Goal: Transaction & Acquisition: Purchase product/service

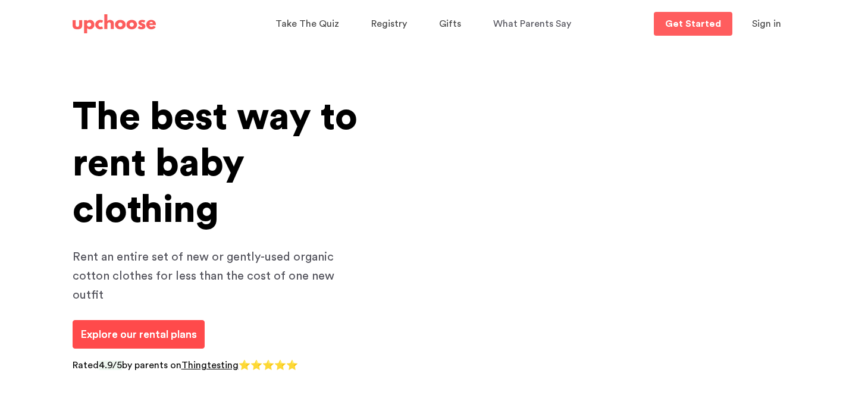
click at [178, 324] on link "Explore our rental plans" at bounding box center [139, 334] width 132 height 29
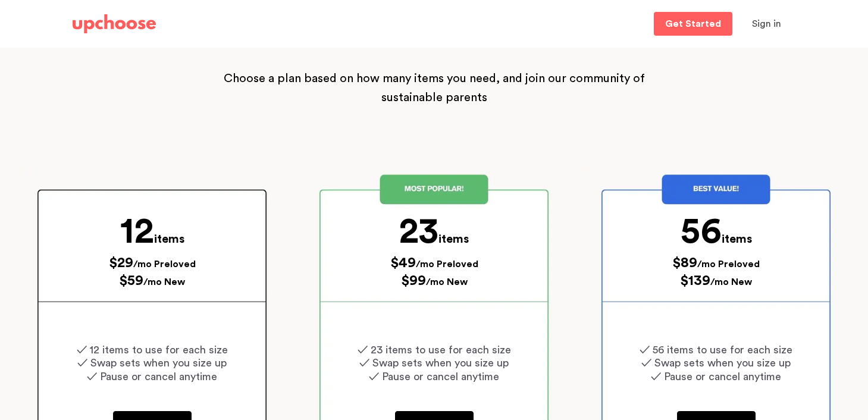
scroll to position [158, 0]
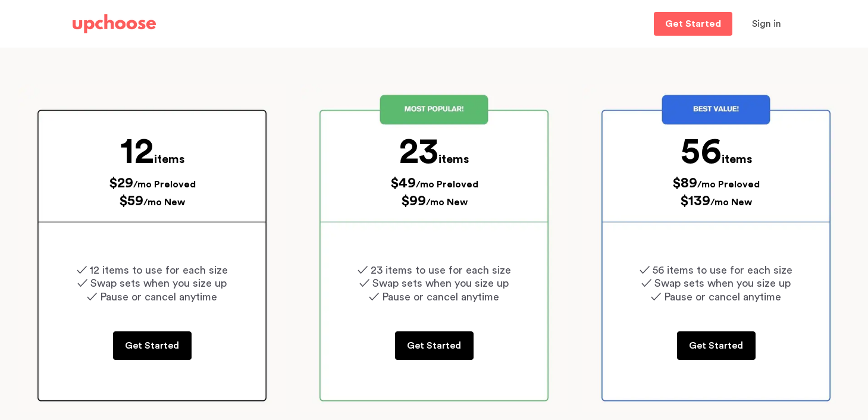
click at [369, 206] on p "$99 /mo New" at bounding box center [434, 201] width 250 height 18
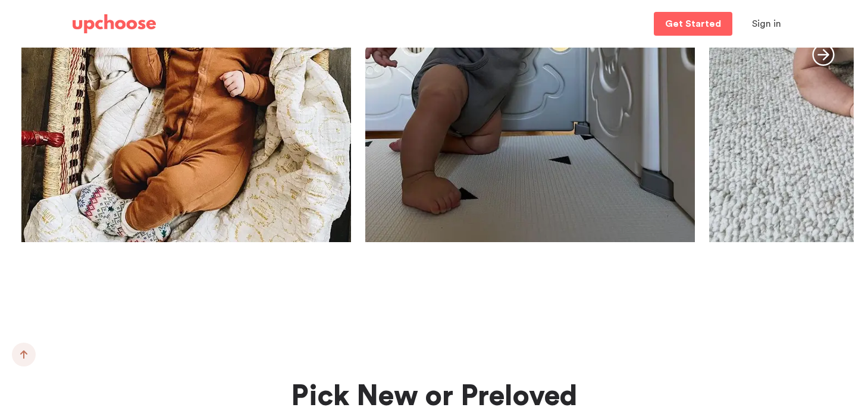
scroll to position [1805, 0]
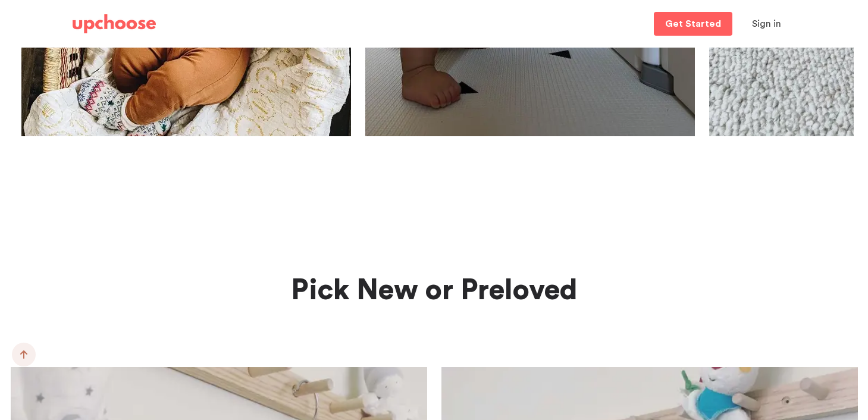
click at [130, 22] on img at bounding box center [114, 23] width 83 height 19
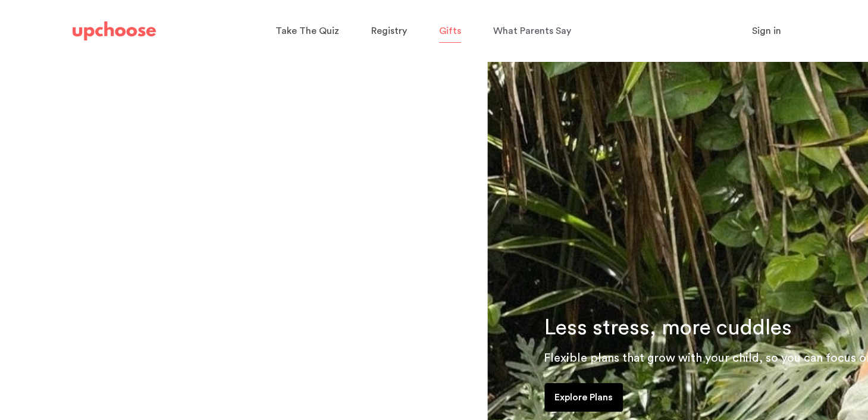
click at [455, 33] on span "Gifts" at bounding box center [450, 31] width 22 height 10
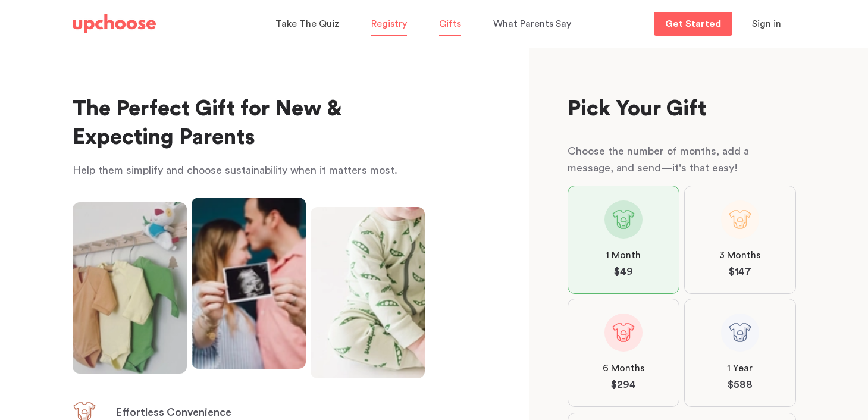
click at [394, 19] on span "Registry" at bounding box center [389, 24] width 36 height 10
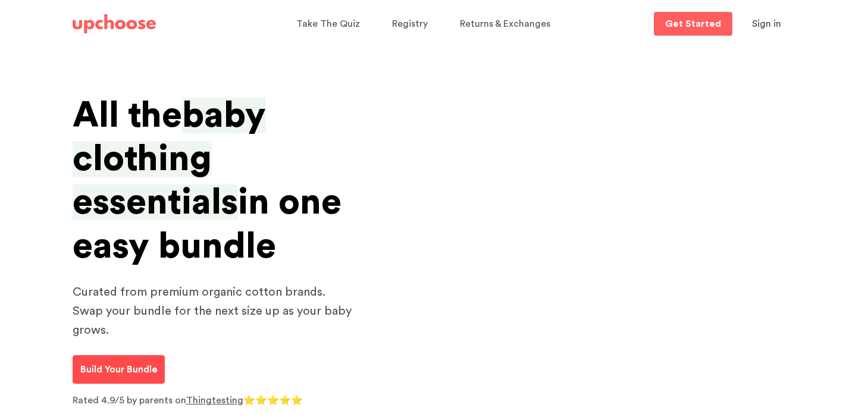
click at [136, 362] on p "Build Your Bundle" at bounding box center [118, 369] width 77 height 14
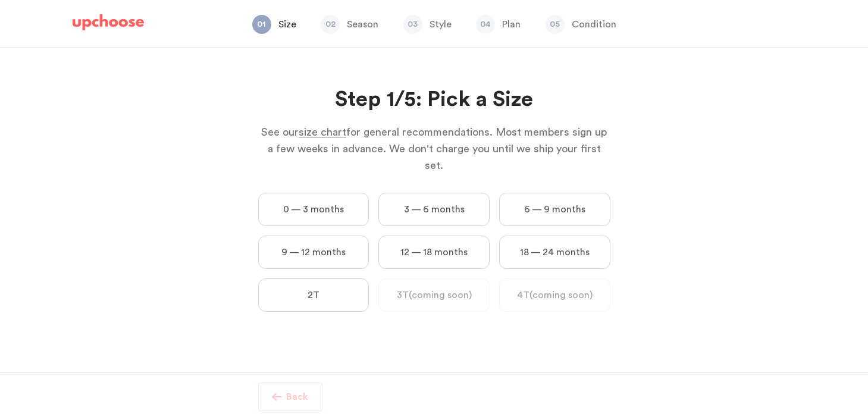
click at [333, 193] on label "0 — 3 months" at bounding box center [313, 209] width 111 height 33
click at [0, 0] on months "0 — 3 months" at bounding box center [0, 0] width 0 height 0
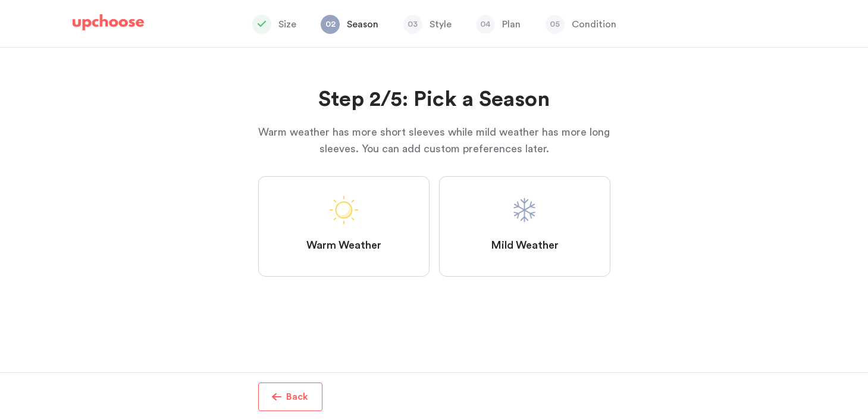
click at [528, 235] on label "Mild Weather" at bounding box center [524, 226] width 171 height 101
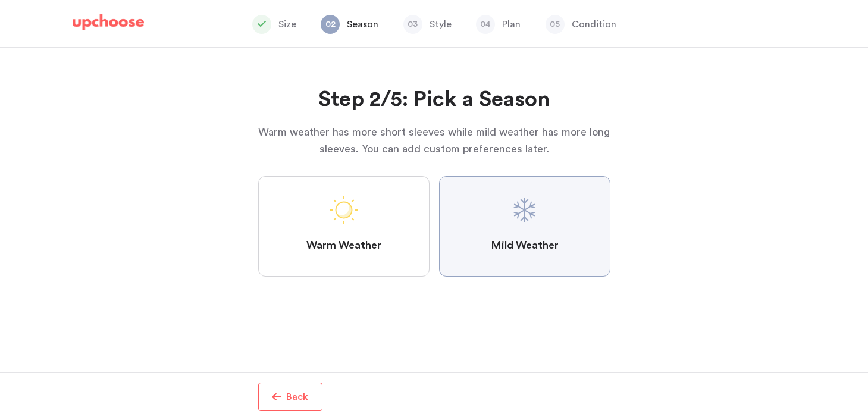
click at [0, 0] on Weather "Mild Weather" at bounding box center [0, 0] width 0 height 0
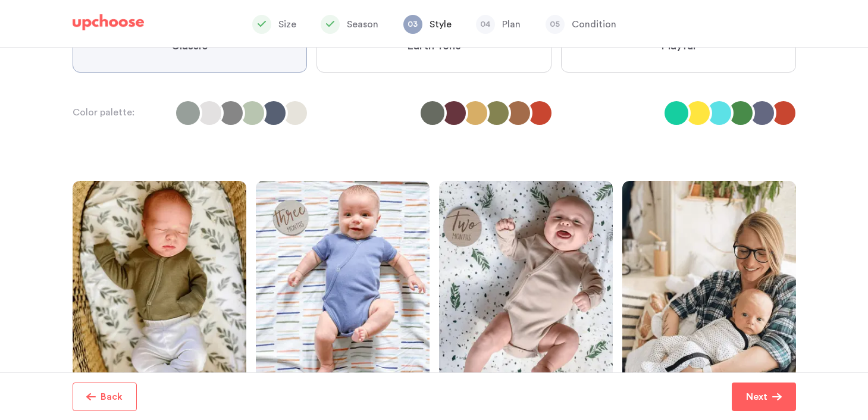
scroll to position [36, 0]
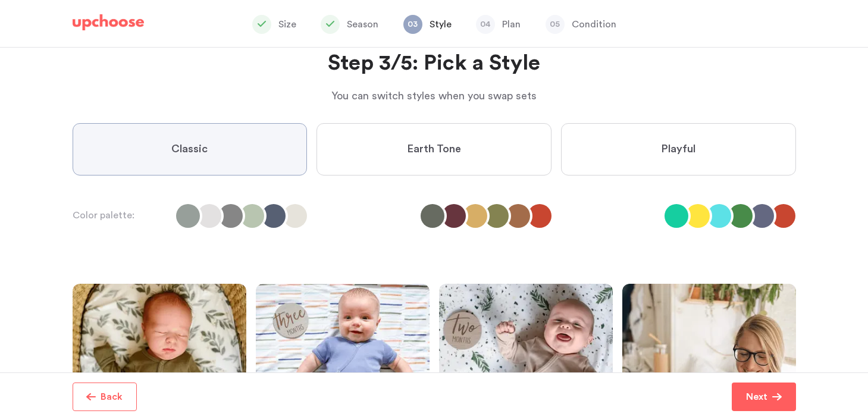
click at [480, 150] on label "Earth Tone" at bounding box center [434, 149] width 235 height 52
click at [0, 0] on Tone "Earth Tone" at bounding box center [0, 0] width 0 height 0
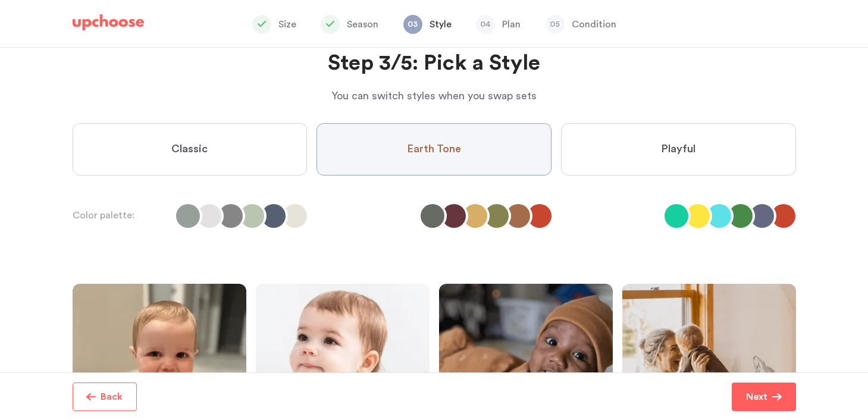
scroll to position [267, 0]
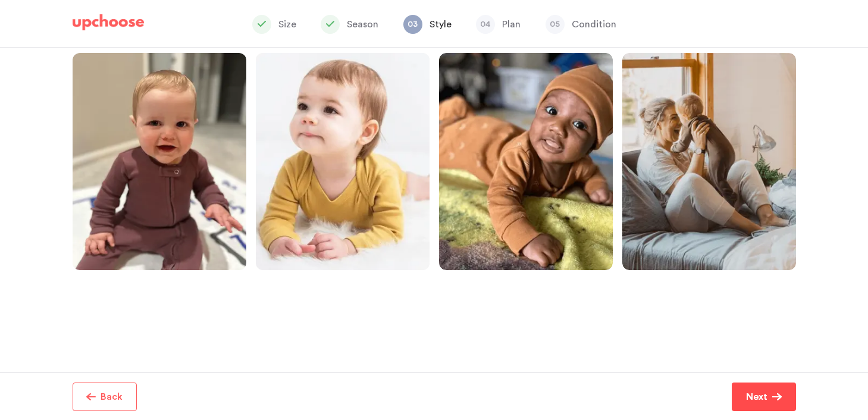
click at [768, 393] on span "Next" at bounding box center [759, 397] width 26 height 14
